Goal: Navigation & Orientation: Find specific page/section

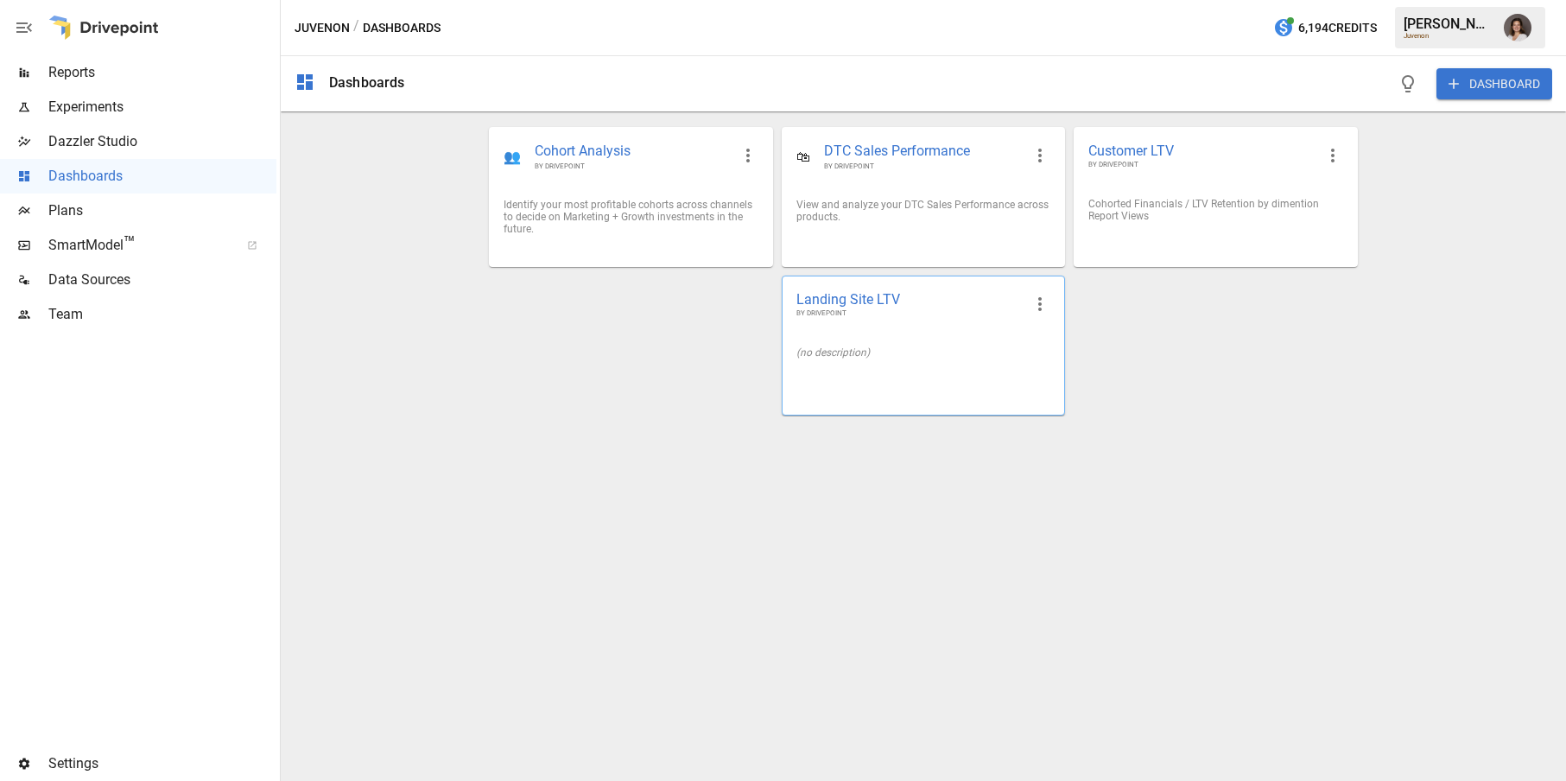
click at [854, 350] on div "(no description)" at bounding box center [923, 352] width 254 height 12
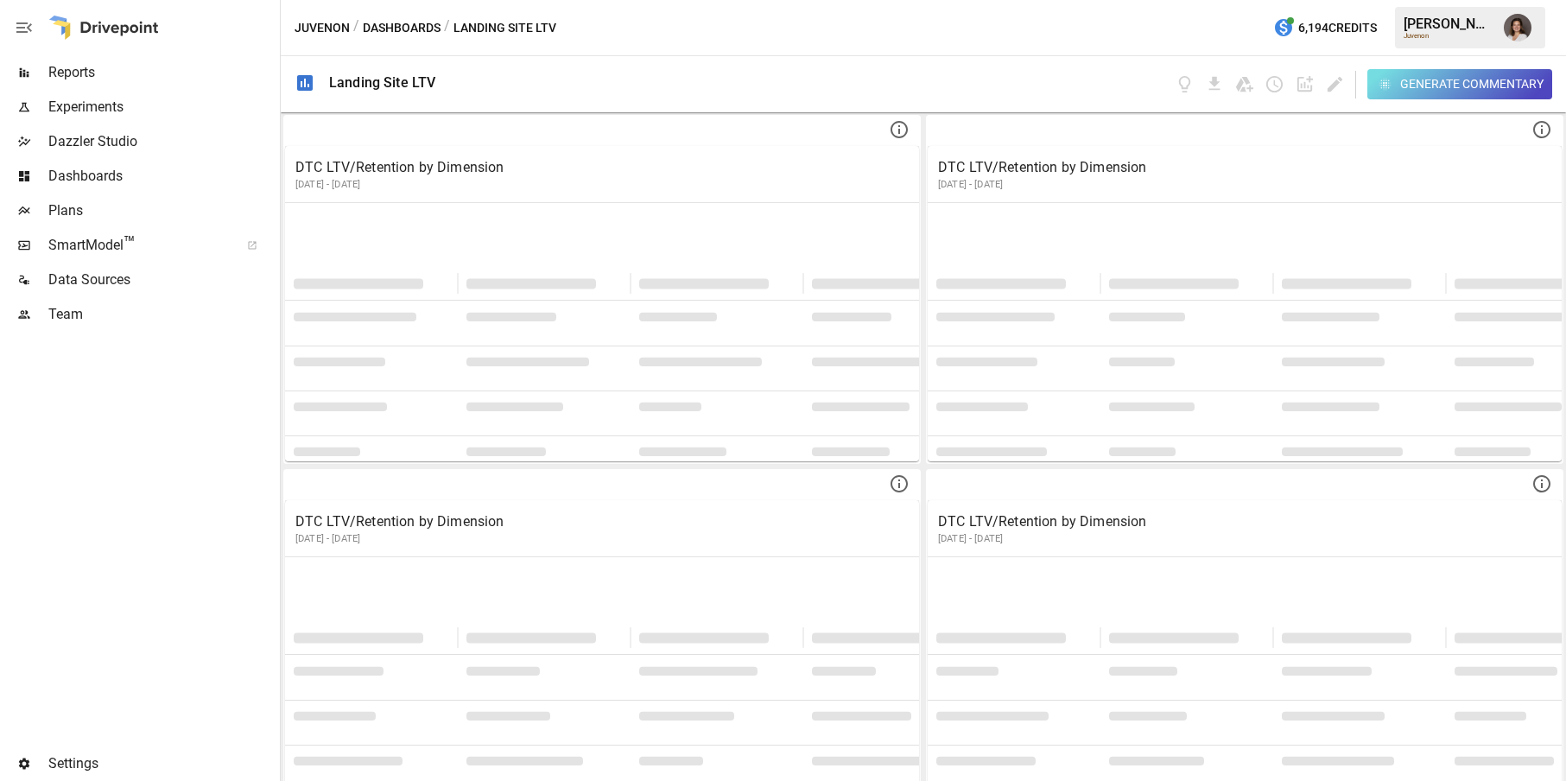
click at [402, 22] on button "Dashboards" at bounding box center [402, 28] width 78 height 22
